Goal: Task Accomplishment & Management: Complete application form

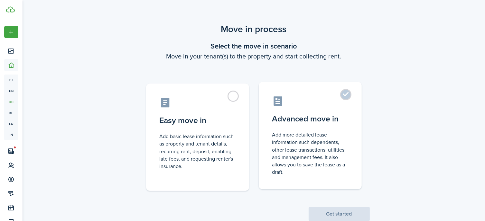
click at [345, 94] on label "Advanced move in Add more detailed lease information such dependents, other lea…" at bounding box center [310, 135] width 103 height 107
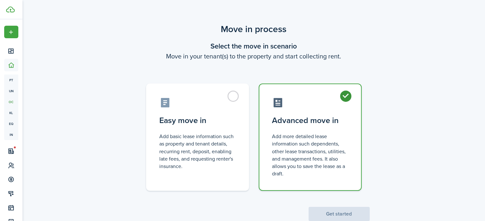
radio input "true"
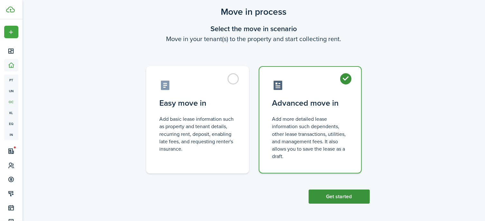
click at [340, 196] on button "Get started" at bounding box center [339, 197] width 61 height 14
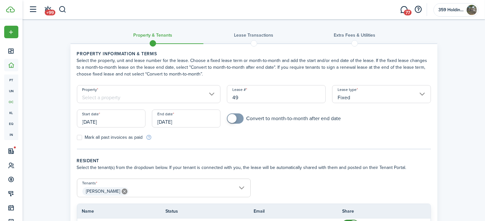
click at [211, 94] on input "Property" at bounding box center [149, 94] width 144 height 18
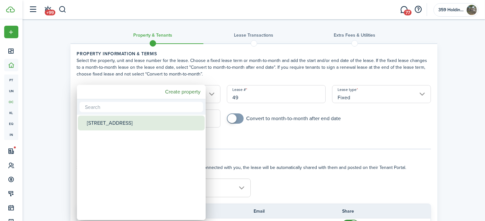
click at [129, 124] on div "[STREET_ADDRESS]" at bounding box center [144, 123] width 114 height 15
type input "[STREET_ADDRESS]"
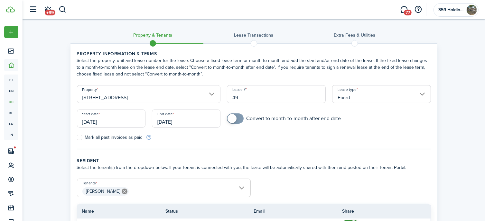
click at [129, 121] on input "[DATE]" at bounding box center [111, 119] width 69 height 18
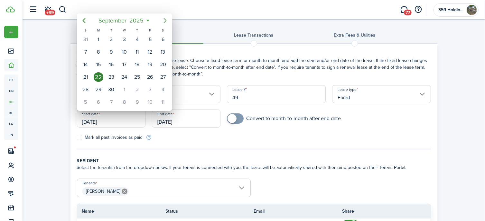
click at [164, 19] on icon "Next page" at bounding box center [165, 21] width 8 height 8
click at [162, 38] on div "1" at bounding box center [163, 40] width 10 height 10
type input "[DATE]"
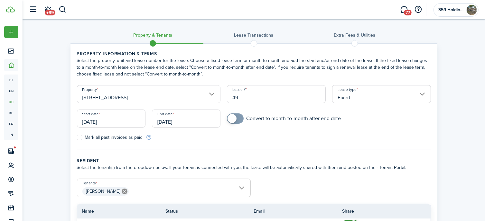
click at [190, 135] on div "Mark all past invoices as paid" at bounding box center [164, 137] width 180 height 7
click at [196, 122] on input "[DATE]" at bounding box center [186, 119] width 69 height 18
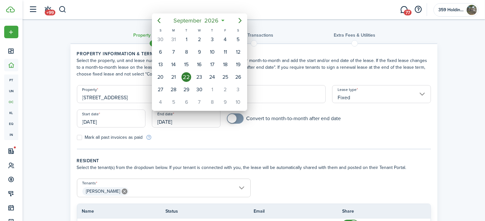
click at [194, 122] on div at bounding box center [243, 111] width 588 height 324
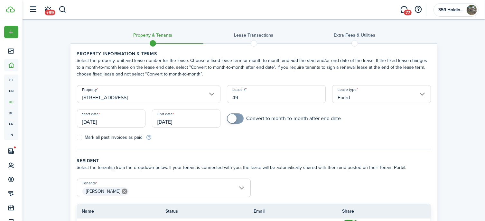
click at [194, 121] on input "[DATE]" at bounding box center [186, 119] width 69 height 18
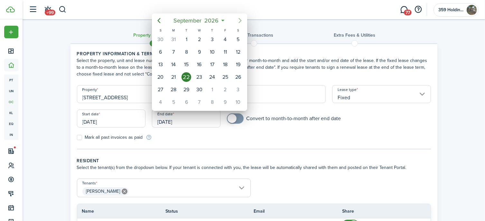
click at [240, 20] on icon "Next page" at bounding box center [240, 21] width 8 height 8
click at [160, 38] on div "1" at bounding box center [161, 40] width 10 height 10
type input "[DATE]"
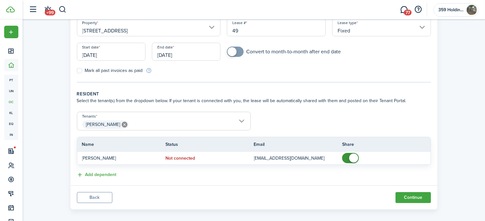
scroll to position [67, 0]
click at [241, 120] on span "[PERSON_NAME]" at bounding box center [163, 124] width 173 height 11
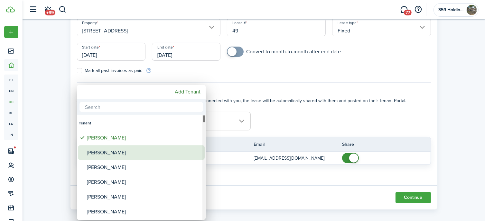
click at [140, 152] on div "[PERSON_NAME]" at bounding box center [144, 152] width 114 height 15
type input "[PERSON_NAME], [PERSON_NAME]"
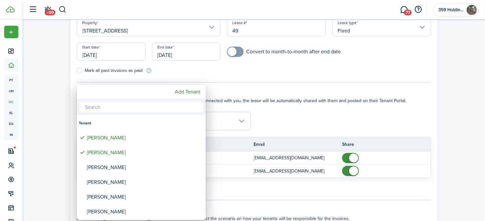
click at [327, 118] on div at bounding box center [243, 111] width 588 height 324
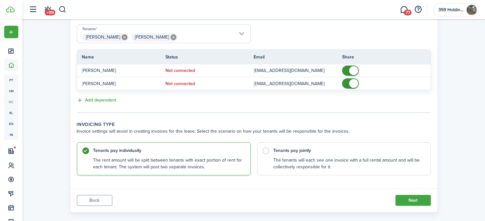
scroll to position [155, 0]
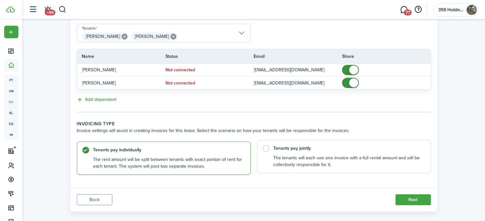
click at [266, 148] on label "Tenants pay jointly The tenants will each see one invoice with a full rental am…" at bounding box center [344, 156] width 174 height 33
radio input "false"
radio input "true"
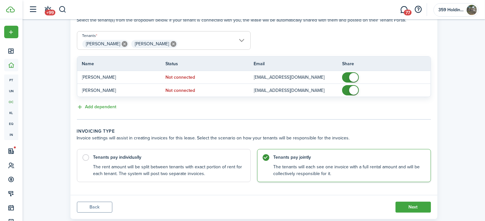
scroll to position [162, 0]
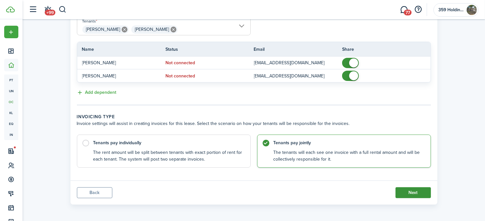
click at [412, 191] on button "Next" at bounding box center [412, 193] width 35 height 11
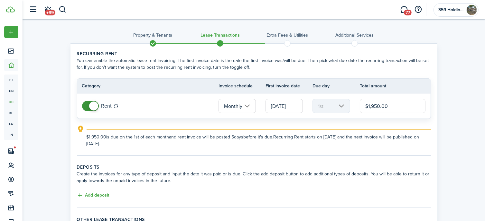
click at [377, 106] on input "$1,950.00" at bounding box center [393, 106] width 66 height 14
type input "$1,925.00"
click at [468, 115] on div "Property & Tenants Lease Transactions Extra fees & Utilities Additional Service…" at bounding box center [254, 149] width 462 height 260
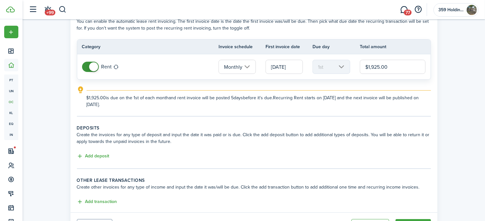
scroll to position [40, 0]
click at [101, 155] on button "Add deposit" at bounding box center [93, 155] width 32 height 7
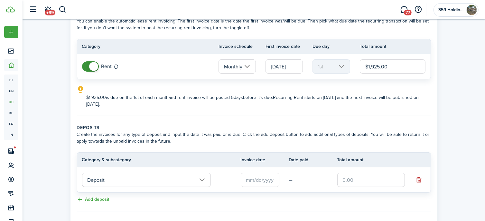
click at [201, 179] on input "Deposit" at bounding box center [146, 180] width 129 height 14
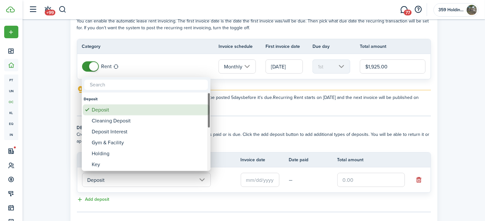
click at [113, 107] on div "Deposit" at bounding box center [149, 110] width 114 height 11
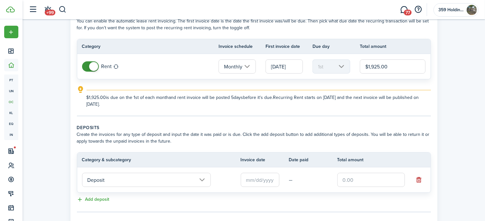
click at [262, 181] on input "text" at bounding box center [260, 180] width 39 height 14
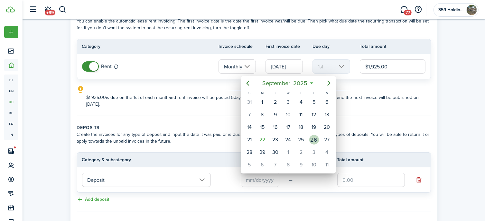
click at [315, 138] on div "26" at bounding box center [314, 140] width 10 height 10
type input "[DATE]"
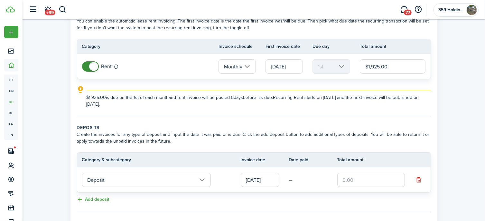
click at [362, 181] on input "text" at bounding box center [371, 180] width 68 height 14
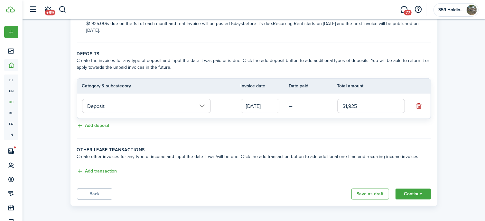
scroll to position [115, 0]
type input "$1,925.00"
click at [419, 104] on button "button" at bounding box center [418, 105] width 9 height 9
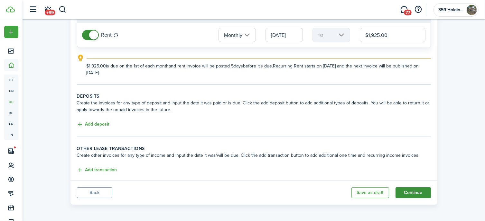
click at [414, 192] on button "Continue" at bounding box center [412, 193] width 35 height 11
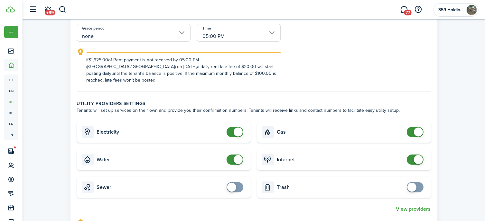
scroll to position [148, 0]
checkbox input "true"
click at [232, 183] on span at bounding box center [231, 187] width 9 height 9
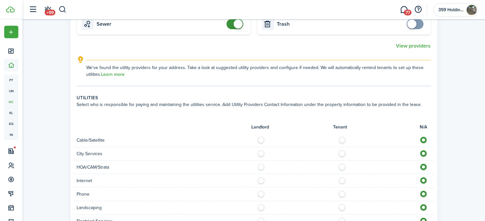
scroll to position [312, 0]
click at [342, 136] on label at bounding box center [343, 137] width 11 height 3
radio input "true"
click at [258, 163] on label at bounding box center [262, 164] width 11 height 3
radio input "true"
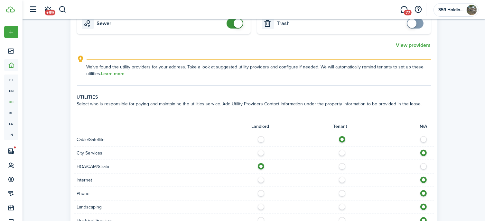
click at [341, 150] on label at bounding box center [343, 151] width 11 height 3
radio input "true"
click at [344, 177] on label at bounding box center [343, 178] width 11 height 3
radio input "true"
click at [340, 190] on label at bounding box center [343, 191] width 11 height 3
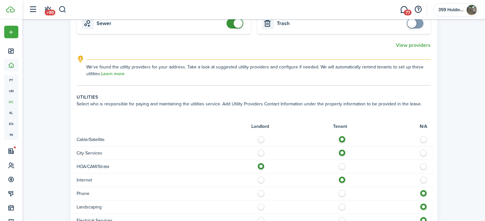
radio input "true"
click at [342, 204] on label at bounding box center [343, 205] width 11 height 3
radio input "true"
click at [342, 217] on label at bounding box center [343, 218] width 11 height 3
radio input "true"
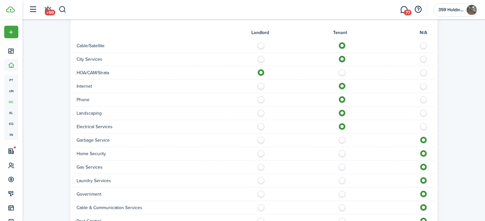
scroll to position [441, 0]
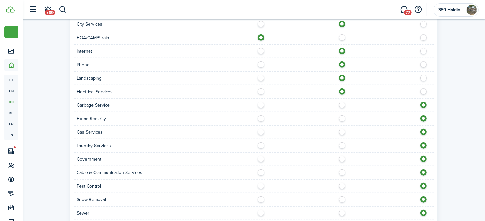
click at [261, 102] on label at bounding box center [262, 103] width 11 height 3
radio input "true"
click at [342, 115] on label at bounding box center [343, 116] width 11 height 3
radio input "true"
click at [342, 129] on label at bounding box center [343, 130] width 11 height 3
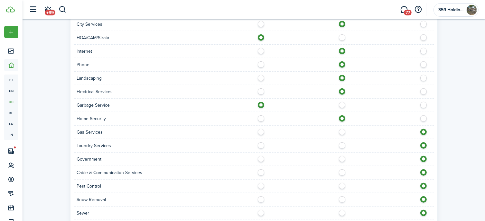
radio input "true"
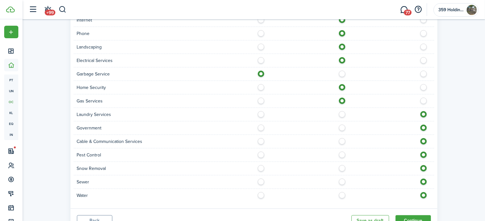
scroll to position [474, 0]
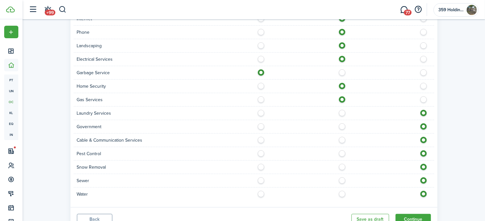
click at [343, 137] on label at bounding box center [343, 138] width 11 height 3
radio input "true"
click at [340, 151] on label at bounding box center [343, 152] width 11 height 3
radio input "true"
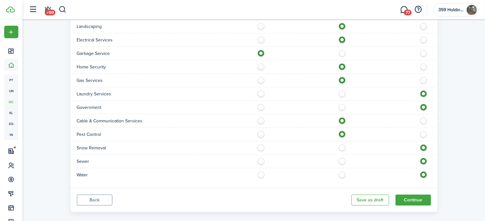
click at [342, 158] on label at bounding box center [343, 159] width 11 height 3
radio input "true"
click at [342, 172] on label at bounding box center [343, 173] width 11 height 3
radio input "true"
click at [408, 195] on button "Continue" at bounding box center [412, 200] width 35 height 11
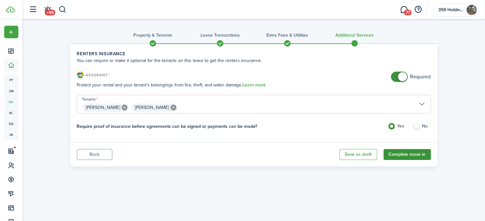
click at [410, 153] on button "Complete move in" at bounding box center [406, 154] width 47 height 11
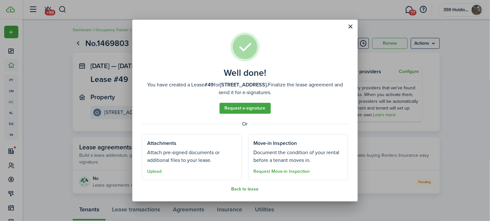
click at [249, 190] on button "Back to lease" at bounding box center [244, 189] width 27 height 5
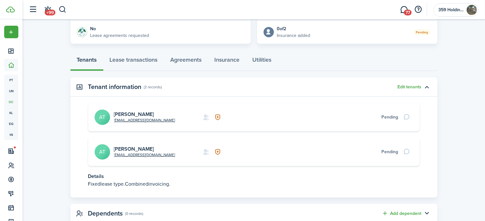
scroll to position [154, 0]
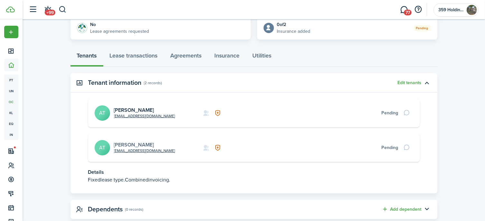
click at [127, 145] on link "[PERSON_NAME]" at bounding box center [134, 144] width 40 height 7
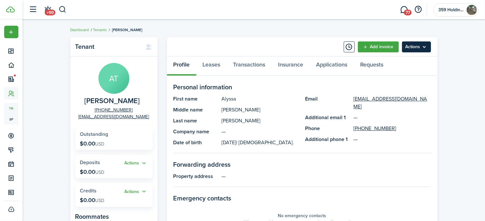
click at [426, 46] on menu-btn "Actions" at bounding box center [416, 47] width 29 height 11
click at [453, 49] on div "Tenant AT [PERSON_NAME] [PHONE_NUMBER] [EMAIL_ADDRESS][DOMAIN_NAME] Outstanding…" at bounding box center [254, 222] width 462 height 376
click at [88, 47] on panel-main-title "Tenant" at bounding box center [107, 46] width 64 height 7
click at [211, 65] on link "Leases" at bounding box center [211, 66] width 31 height 19
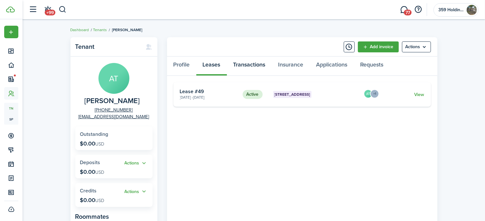
click at [245, 63] on link "Transactions" at bounding box center [249, 66] width 45 height 19
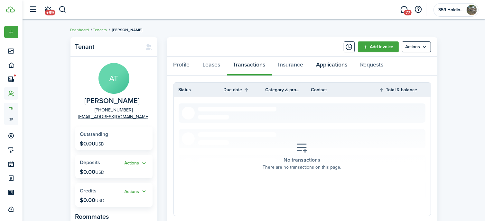
click at [328, 62] on link "Applications" at bounding box center [332, 66] width 44 height 19
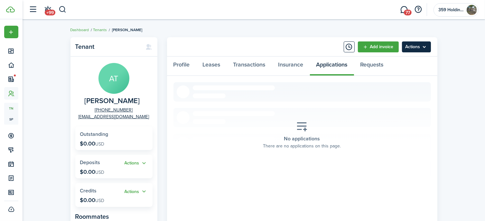
click at [416, 47] on menu-btn "Actions" at bounding box center [416, 47] width 29 height 11
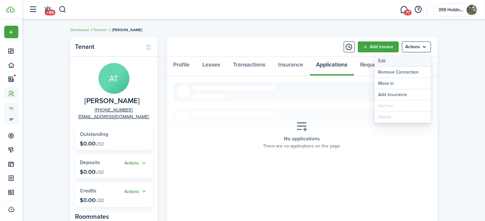
click at [397, 61] on link "Edit" at bounding box center [402, 61] width 56 height 11
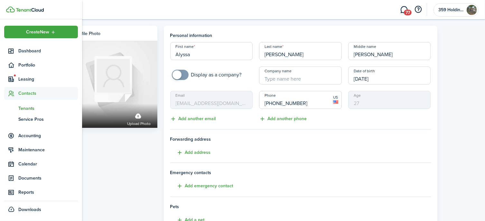
click at [27, 94] on span "Contacts" at bounding box center [48, 93] width 60 height 7
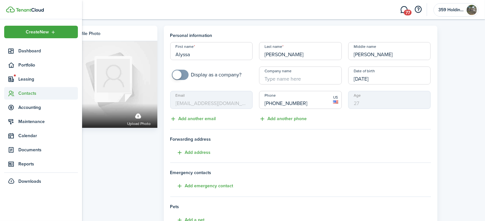
click at [27, 94] on span "Contacts" at bounding box center [48, 93] width 60 height 7
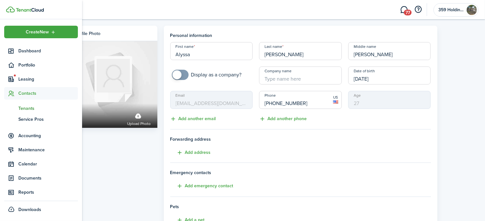
click at [25, 108] on span "Tenants" at bounding box center [48, 108] width 60 height 7
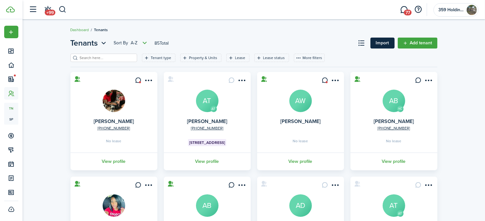
click at [381, 42] on link "Import" at bounding box center [382, 43] width 24 height 11
click at [362, 42] on button at bounding box center [361, 43] width 11 height 11
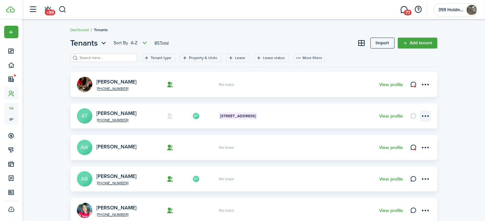
click at [425, 116] on menu-btn-icon "Open menu" at bounding box center [425, 116] width 11 height 11
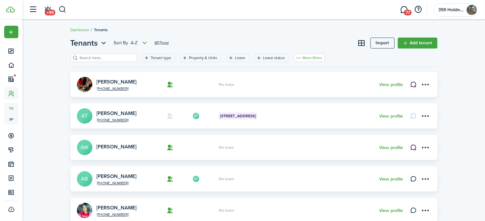
click at [298, 57] on button "More filters" at bounding box center [309, 58] width 31 height 8
click at [112, 113] on link "[PERSON_NAME]" at bounding box center [117, 113] width 40 height 7
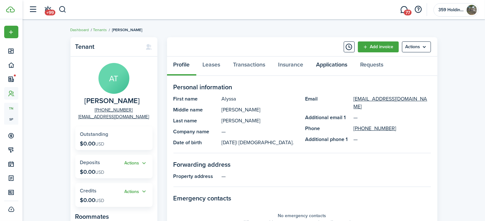
click at [335, 62] on link "Applications" at bounding box center [332, 66] width 44 height 19
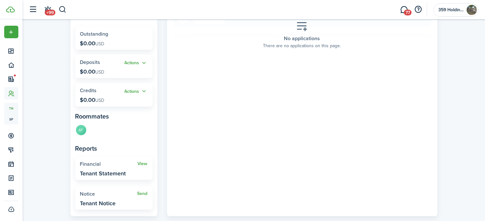
scroll to position [100, 0]
click at [143, 163] on link "View" at bounding box center [143, 164] width 10 height 5
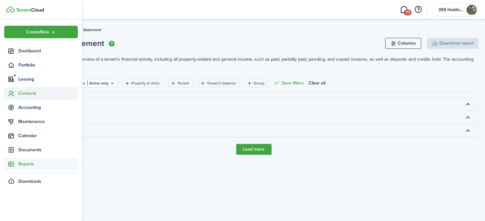
click at [22, 93] on span "Contacts" at bounding box center [48, 93] width 60 height 7
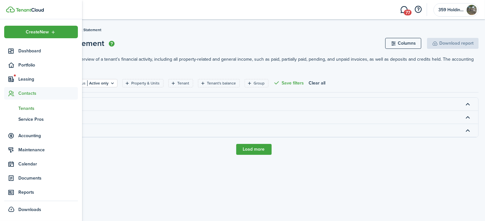
click at [23, 106] on span "Tenants" at bounding box center [48, 108] width 60 height 7
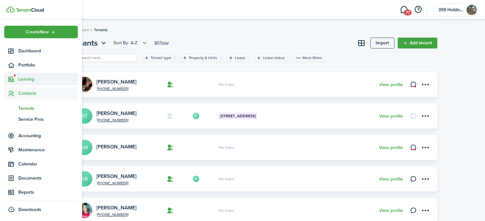
click at [14, 78] on icon at bounding box center [11, 79] width 7 height 6
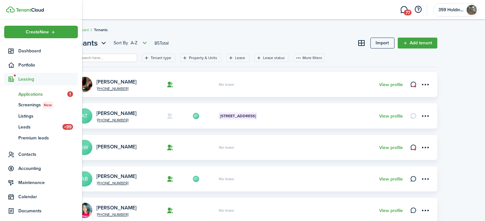
click at [31, 96] on span "Applications" at bounding box center [42, 94] width 49 height 7
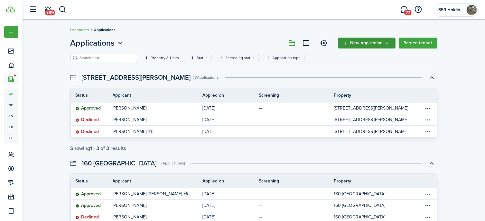
click at [379, 41] on span "New application" at bounding box center [366, 43] width 32 height 5
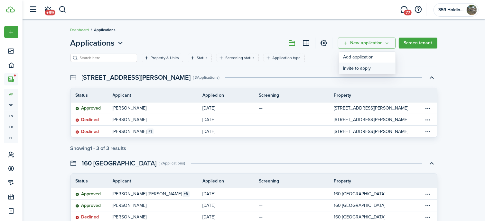
click at [357, 67] on button "Invite to apply" at bounding box center [367, 68] width 56 height 11
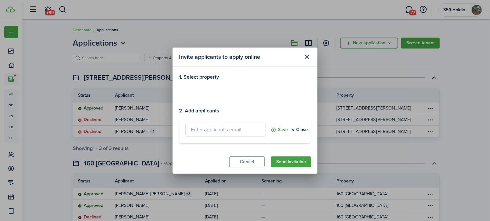
click at [271, 86] on loading-skeleton at bounding box center [245, 92] width 132 height 18
click at [301, 91] on input "Listed property" at bounding box center [245, 92] width 132 height 18
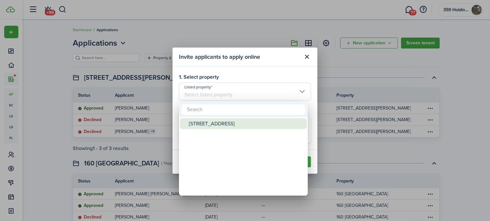
click at [230, 124] on div "[STREET_ADDRESS]" at bounding box center [246, 123] width 114 height 11
type input "[STREET_ADDRESS]"
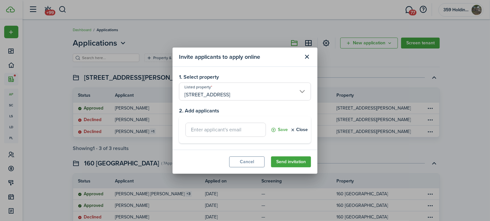
click at [255, 129] on input "text" at bounding box center [225, 130] width 80 height 14
click at [281, 129] on button "Save" at bounding box center [279, 130] width 17 height 14
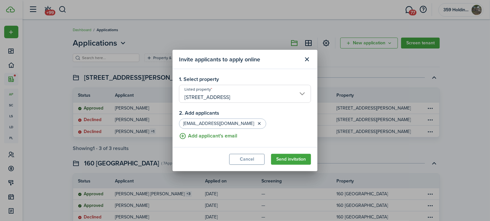
click at [211, 136] on button "Add applicant's email" at bounding box center [208, 136] width 58 height 8
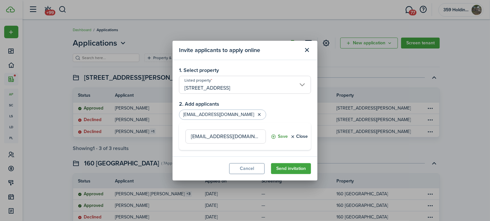
type input "[EMAIL_ADDRESS][DOMAIN_NAME]"
click at [281, 136] on button "Save" at bounding box center [279, 137] width 17 height 14
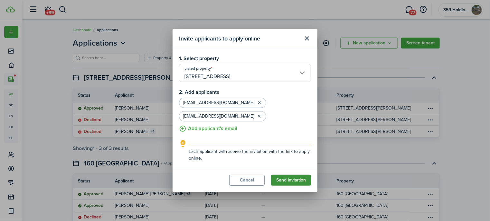
click at [291, 180] on button "Send invitation" at bounding box center [291, 180] width 40 height 11
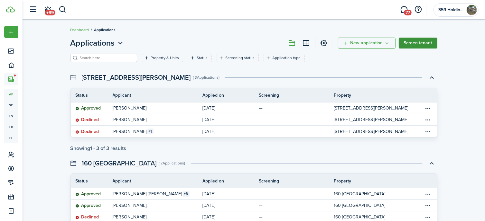
click at [427, 42] on link "Screen tenant" at bounding box center [418, 43] width 39 height 11
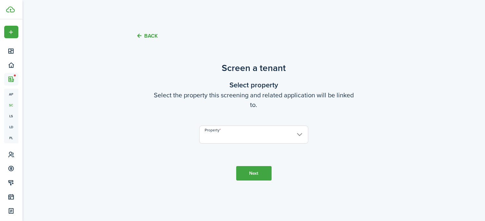
click at [299, 135] on input "Property" at bounding box center [253, 135] width 109 height 18
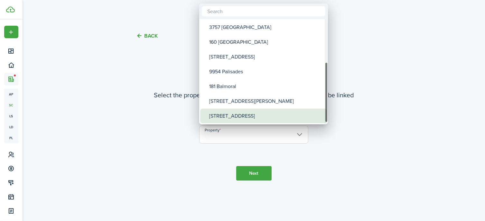
click at [261, 115] on div "[STREET_ADDRESS]" at bounding box center [266, 116] width 114 height 15
type input "[STREET_ADDRESS]"
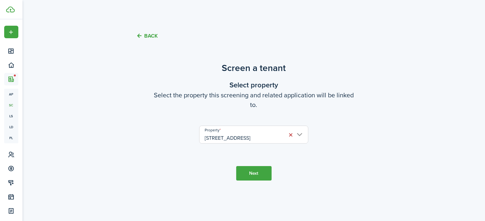
click at [254, 173] on button "Next" at bounding box center [253, 173] width 35 height 14
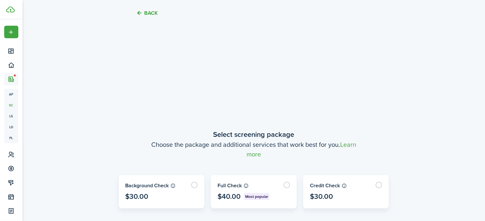
scroll to position [172, 0]
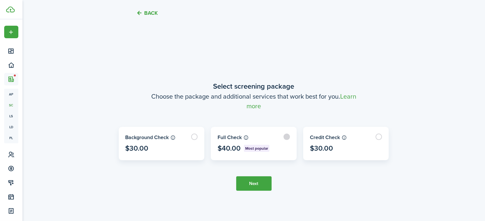
click at [285, 137] on label at bounding box center [253, 143] width 85 height 33
radio input "true"
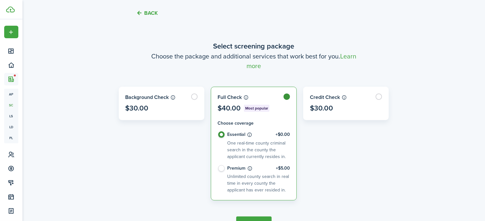
click at [222, 168] on label "Premium +$5.00 Unlimited county search in real time in every county the applica…" at bounding box center [253, 179] width 72 height 29
radio input "false"
radio input "true"
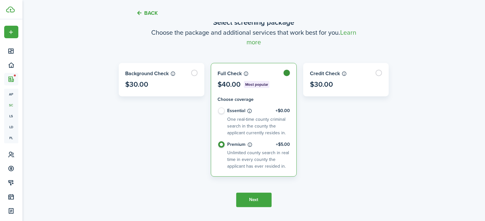
scroll to position [197, 0]
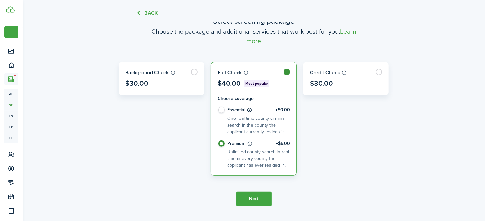
click at [256, 198] on button "Next" at bounding box center [253, 199] width 35 height 14
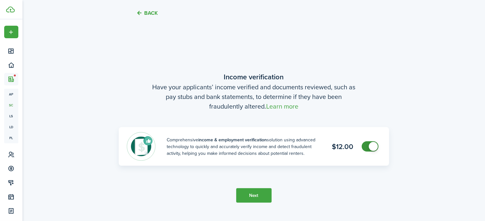
scroll to position [393, 0]
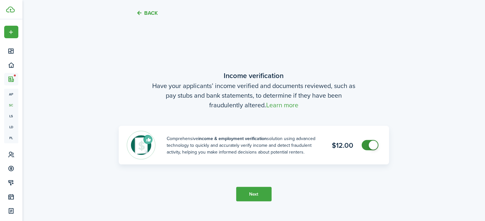
click at [251, 193] on button "Next" at bounding box center [253, 194] width 35 height 14
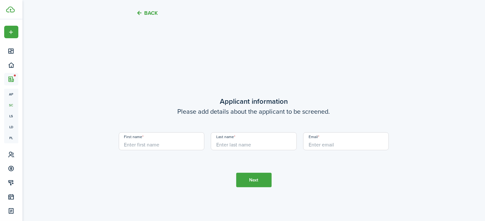
scroll to position [614, 0]
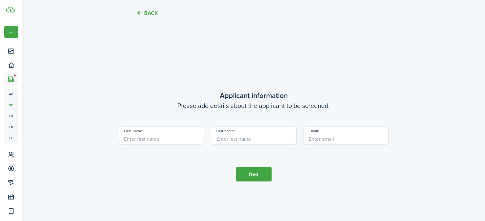
click at [172, 136] on input "First name" at bounding box center [162, 136] width 86 height 18
type input "Alyssa"
type input "G"
type input "[PERSON_NAME]"
click at [314, 143] on input "Email" at bounding box center [346, 136] width 86 height 18
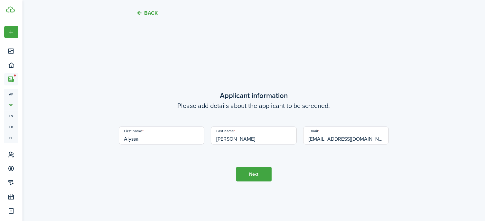
type input "[EMAIL_ADDRESS][DOMAIN_NAME]"
click at [247, 174] on button "Next" at bounding box center [253, 174] width 35 height 14
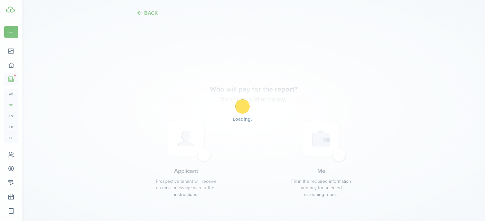
scroll to position [836, 0]
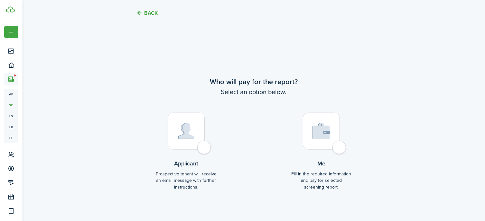
click at [204, 148] on div at bounding box center [186, 131] width 37 height 37
radio input "true"
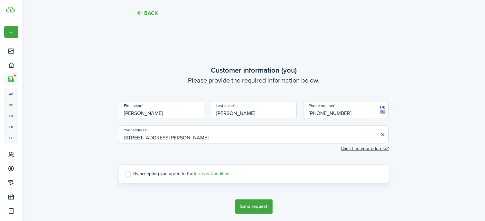
scroll to position [1057, 0]
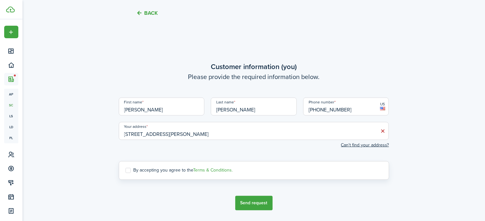
click at [127, 171] on label "By accepting you agree to the Terms & Conditions." at bounding box center [178, 170] width 107 height 5
click at [125, 171] on input "By accepting you agree to the Terms & Conditions." at bounding box center [125, 171] width 0 height 0
checkbox input "true"
click at [255, 201] on button "Send request" at bounding box center [253, 203] width 37 height 14
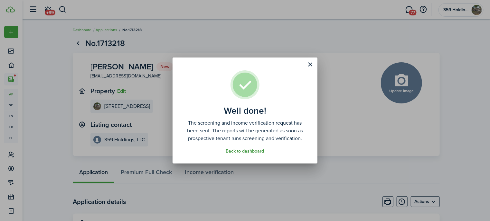
click at [255, 151] on link "Back to dashboard" at bounding box center [245, 151] width 38 height 5
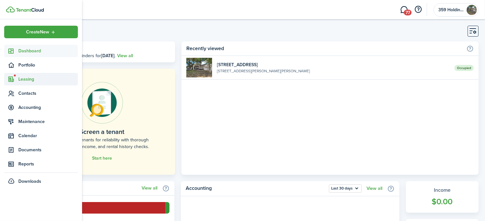
click at [27, 79] on span "Leasing" at bounding box center [48, 79] width 60 height 7
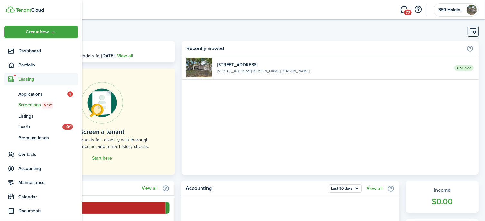
click at [32, 104] on span "Screenings New" at bounding box center [48, 105] width 60 height 7
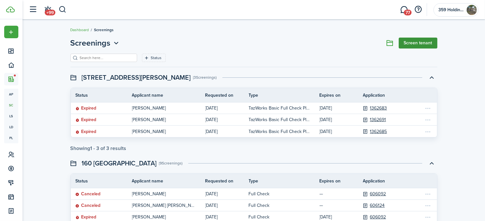
click at [425, 42] on link "Screen tenant" at bounding box center [418, 43] width 39 height 11
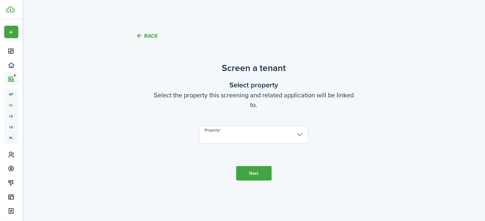
click at [298, 135] on input "Property" at bounding box center [253, 135] width 109 height 18
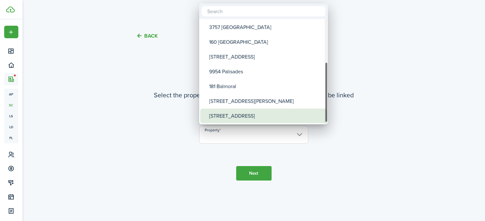
click at [270, 114] on div "[STREET_ADDRESS]" at bounding box center [266, 116] width 114 height 15
type input "[STREET_ADDRESS]"
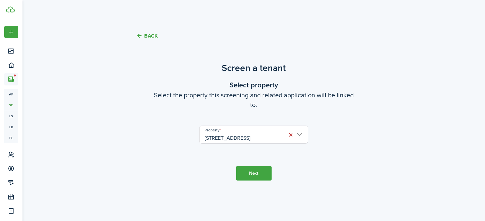
click at [256, 174] on button "Next" at bounding box center [253, 173] width 35 height 14
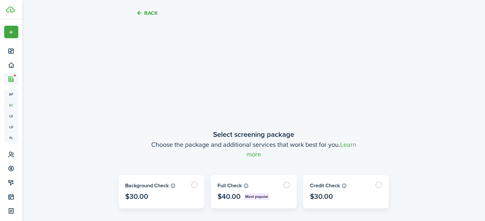
scroll to position [172, 0]
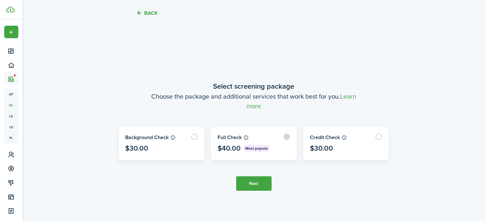
click at [285, 136] on label at bounding box center [253, 143] width 85 height 33
radio input "true"
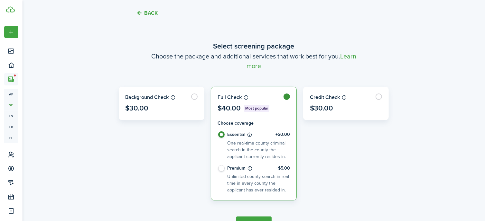
click at [221, 167] on label "Premium +$5.00 Unlimited county search in real time in every county the applica…" at bounding box center [253, 179] width 72 height 29
radio input "false"
radio input "true"
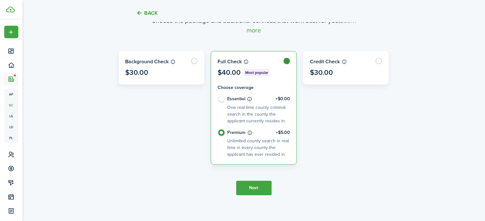
scroll to position [209, 0]
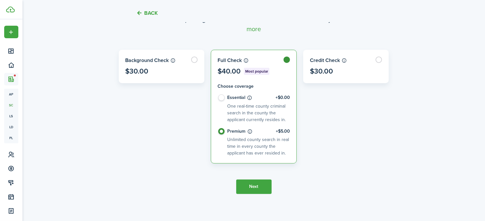
click at [252, 187] on button "Next" at bounding box center [253, 187] width 35 height 14
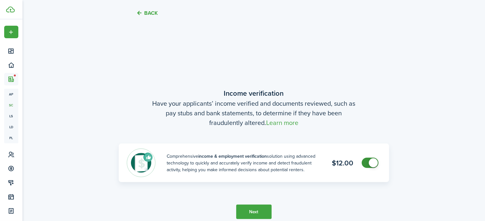
scroll to position [393, 0]
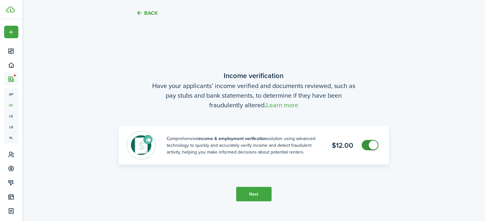
click at [252, 195] on button "Next" at bounding box center [253, 194] width 35 height 14
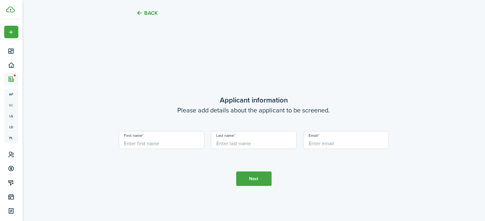
scroll to position [614, 0]
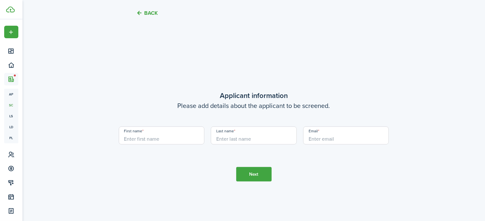
click at [173, 137] on input "First name" at bounding box center [162, 136] width 86 height 18
type input "[PERSON_NAME]"
type input "[EMAIL_ADDRESS][DOMAIN_NAME]"
click at [252, 174] on button "Next" at bounding box center [253, 174] width 35 height 14
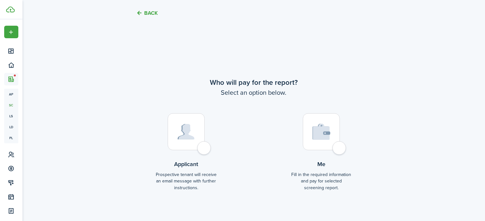
scroll to position [836, 0]
click at [203, 146] on div at bounding box center [186, 131] width 37 height 37
radio input "true"
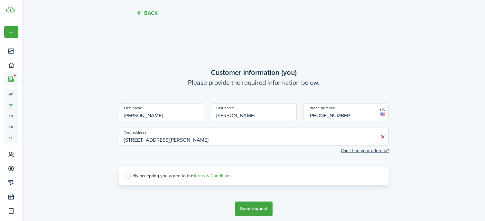
scroll to position [1057, 0]
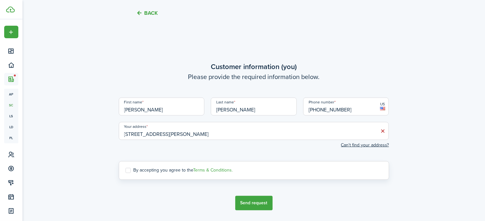
click at [127, 169] on label "By accepting you agree to the Terms & Conditions." at bounding box center [178, 170] width 107 height 5
click at [125, 171] on input "By accepting you agree to the Terms & Conditions." at bounding box center [125, 171] width 0 height 0
checkbox input "true"
click at [255, 202] on button "Send request" at bounding box center [253, 203] width 37 height 14
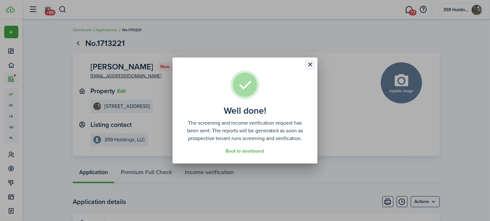
click at [310, 63] on button "Close modal" at bounding box center [310, 64] width 11 height 11
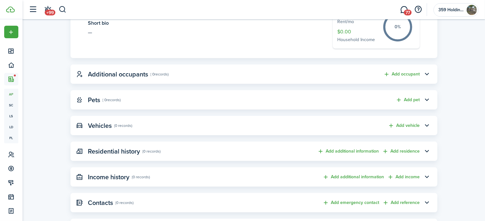
scroll to position [293, 0]
